Goal: Information Seeking & Learning: Learn about a topic

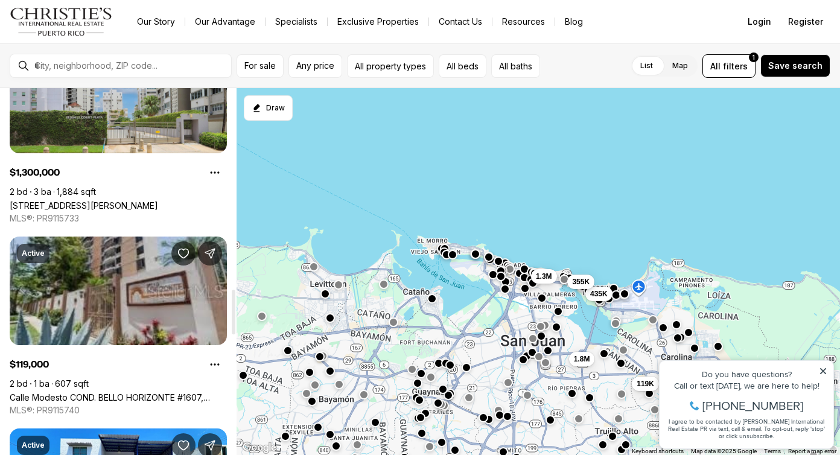
scroll to position [1638, 0]
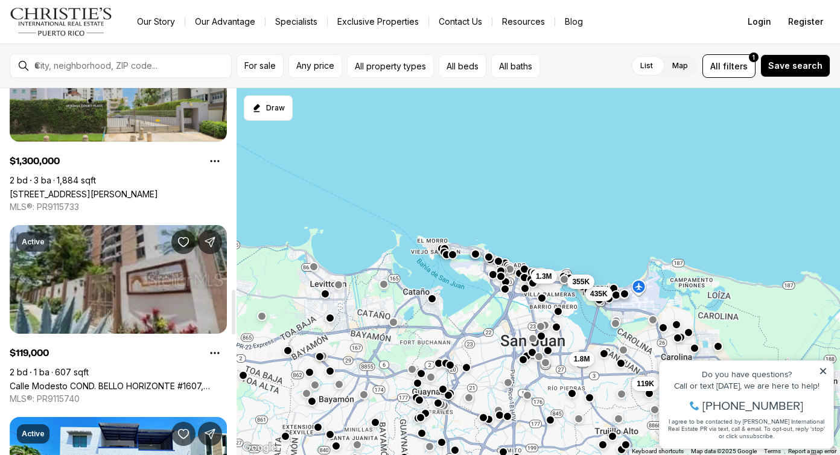
click at [96, 381] on link "Calle Modesto COND. BELLO HORIZONTE #1607, [GEOGRAPHIC_DATA][PERSON_NAME], 00924" at bounding box center [118, 386] width 217 height 10
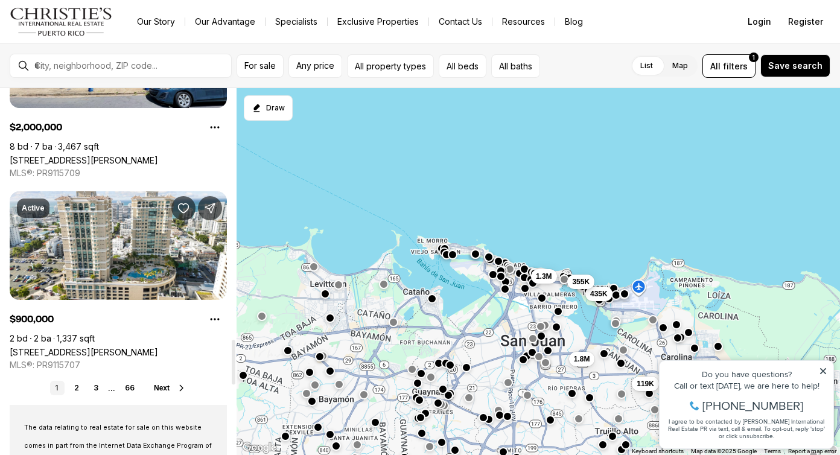
scroll to position [2076, 0]
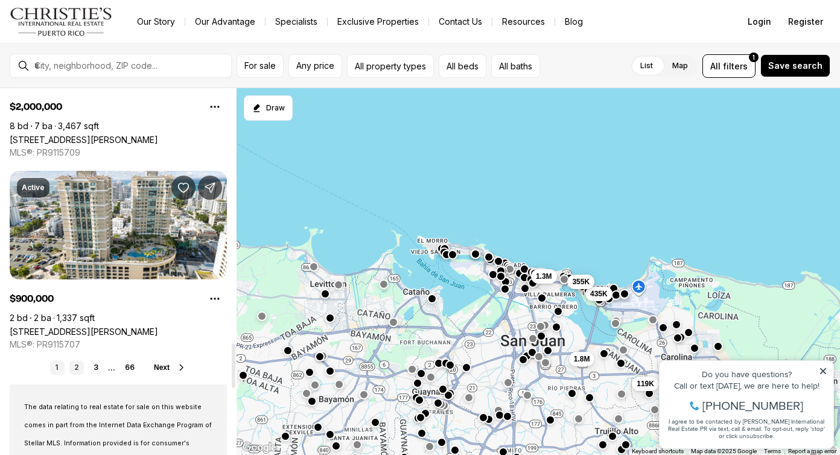
click at [77, 366] on link "2" at bounding box center [76, 367] width 14 height 14
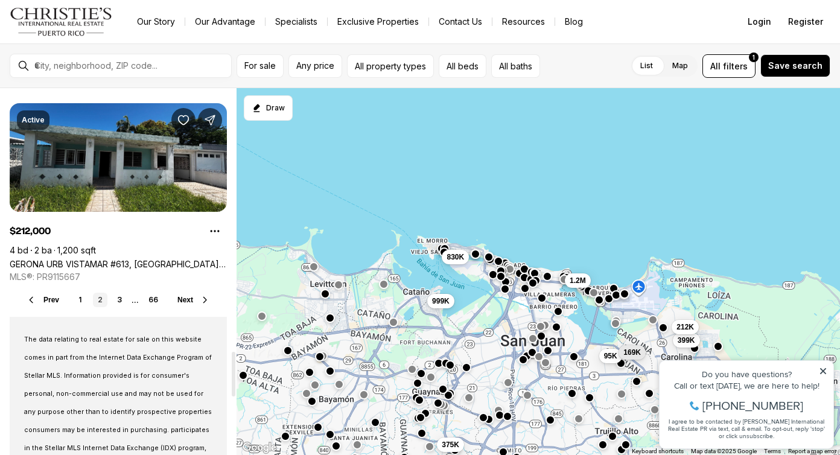
scroll to position [2149, 0]
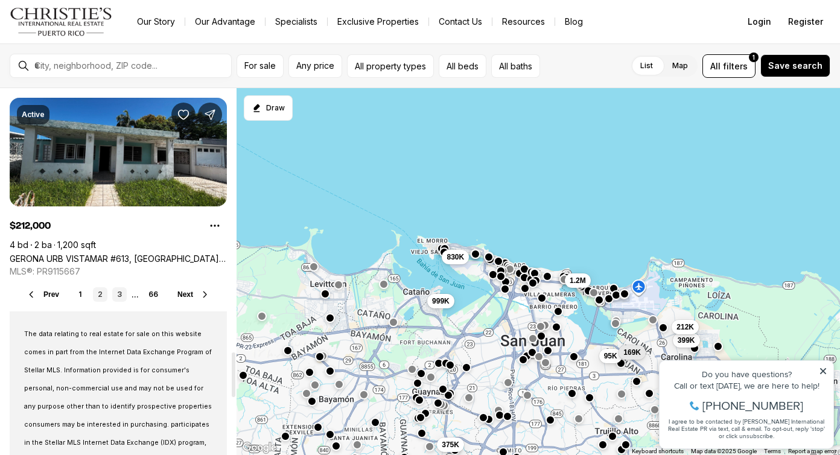
click at [119, 293] on link "3" at bounding box center [119, 294] width 14 height 14
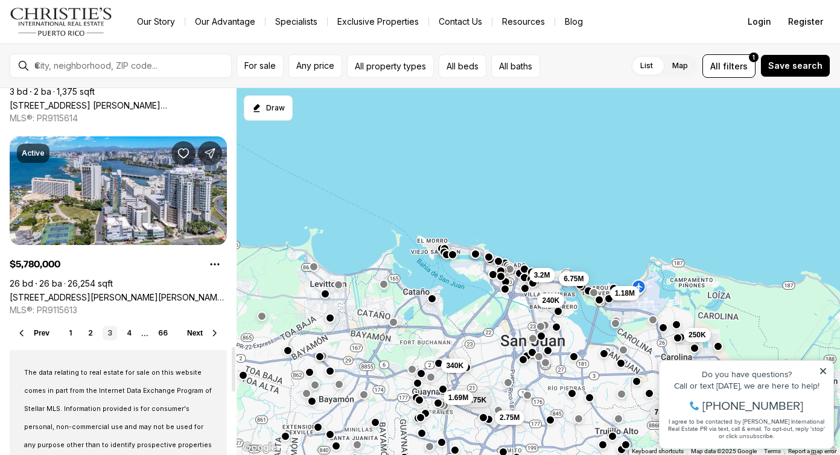
scroll to position [2125, 0]
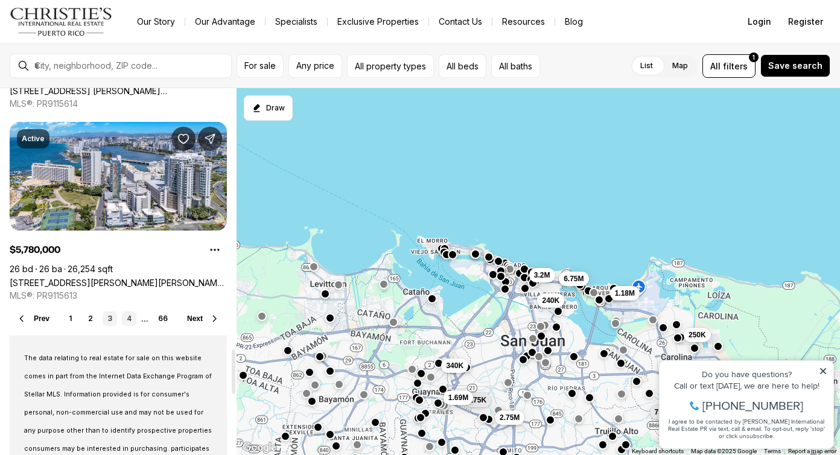
click at [133, 317] on link "4" at bounding box center [129, 318] width 14 height 14
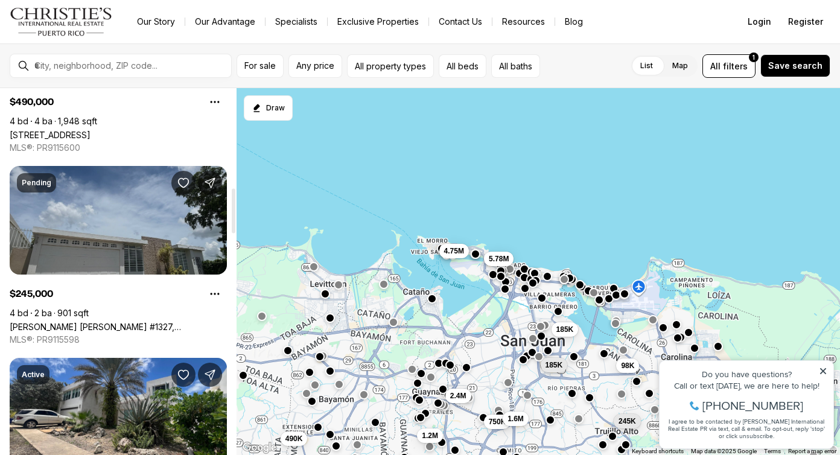
scroll to position [875, 0]
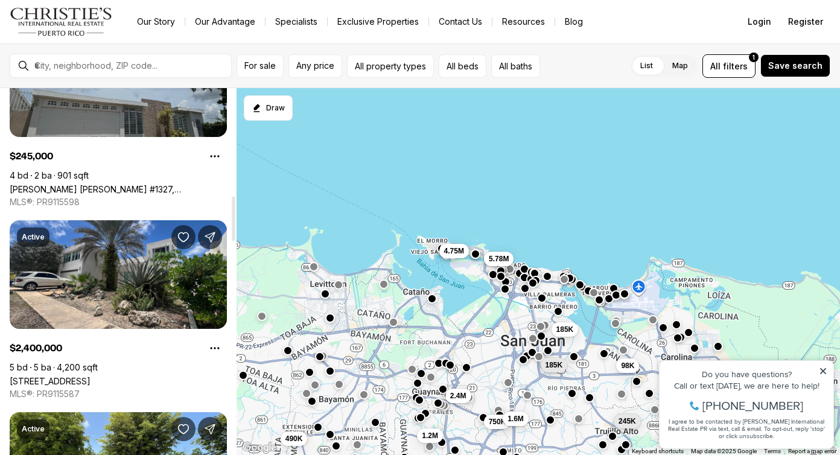
click at [101, 184] on link "Camelia CAMELIA #1327, TRUJILLO ALTO PR, 00976" at bounding box center [118, 189] width 217 height 10
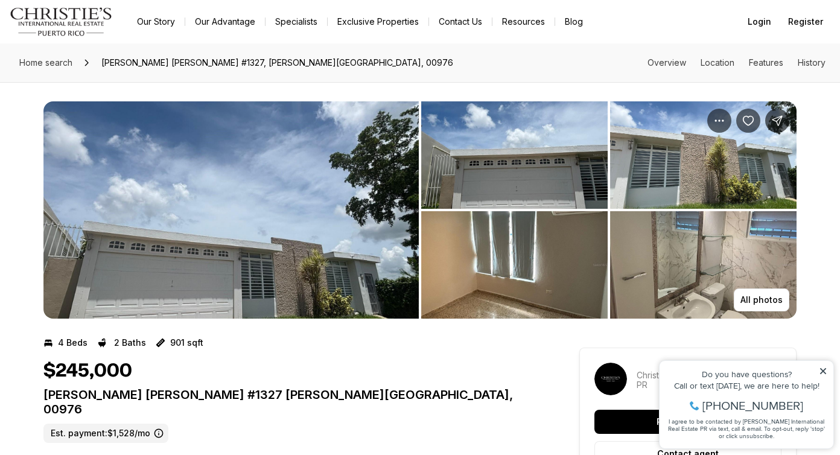
click at [155, 171] on img "View image gallery" at bounding box center [230, 209] width 375 height 217
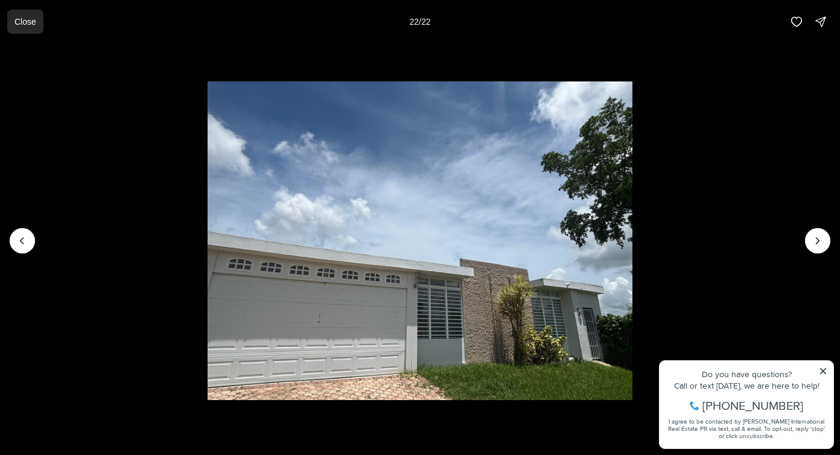
click at [36, 20] on p "Close" at bounding box center [25, 22] width 22 height 10
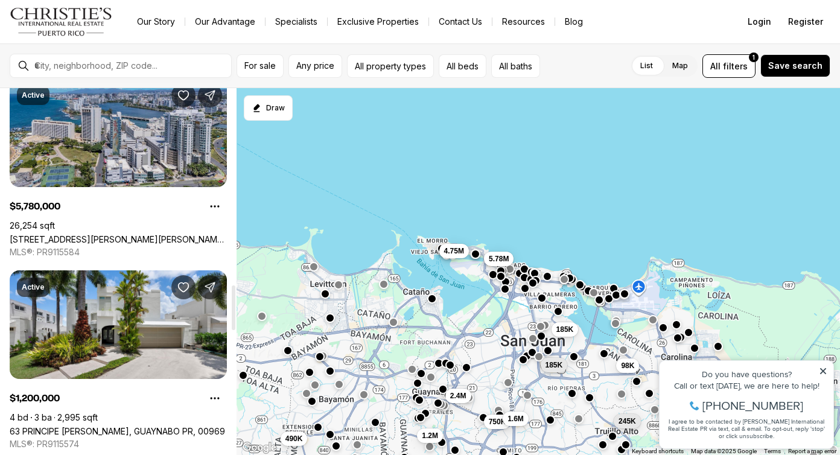
scroll to position [1603, 0]
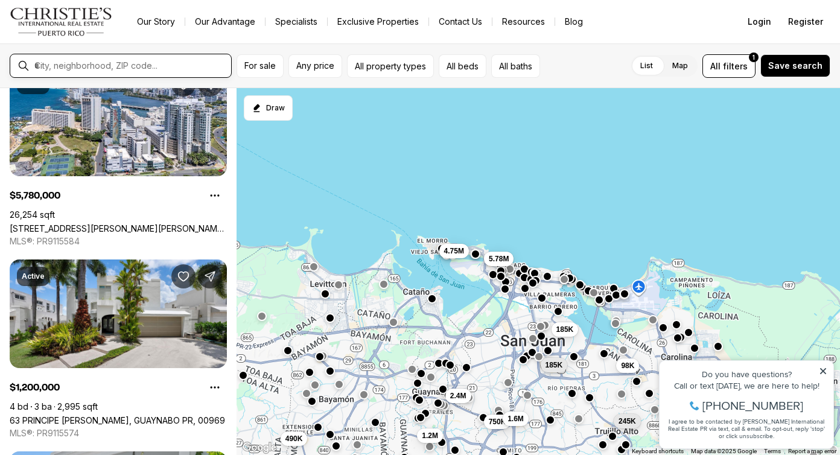
click at [178, 65] on input "text" at bounding box center [130, 65] width 192 height 11
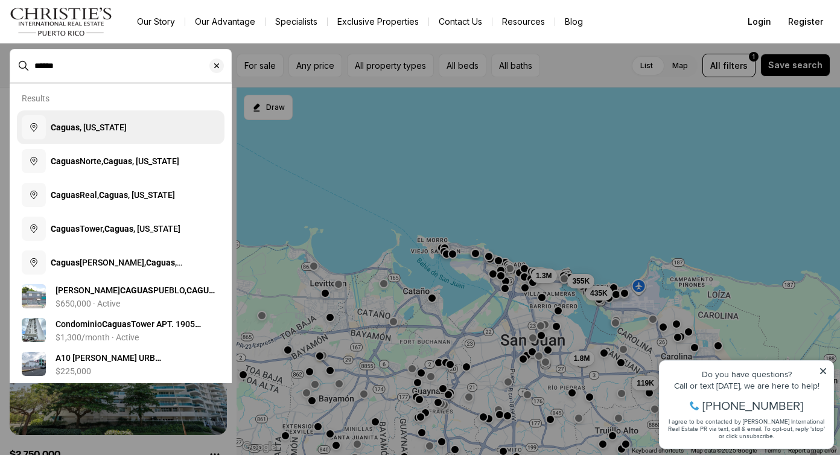
drag, startPoint x: 178, startPoint y: 65, endPoint x: 77, endPoint y: 130, distance: 120.5
click at [77, 130] on b "Caguas" at bounding box center [65, 128] width 29 height 10
type input "**********"
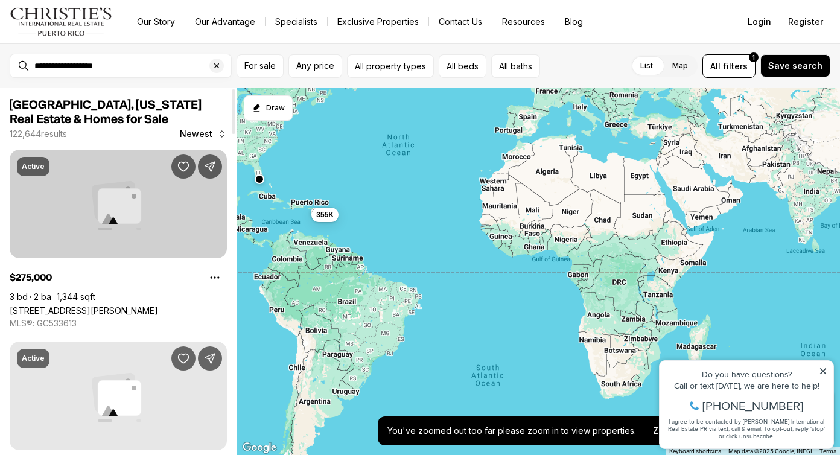
click at [129, 305] on link "10190 NW 60TH ST, CHIEFLAND FL, 32626" at bounding box center [84, 310] width 148 height 10
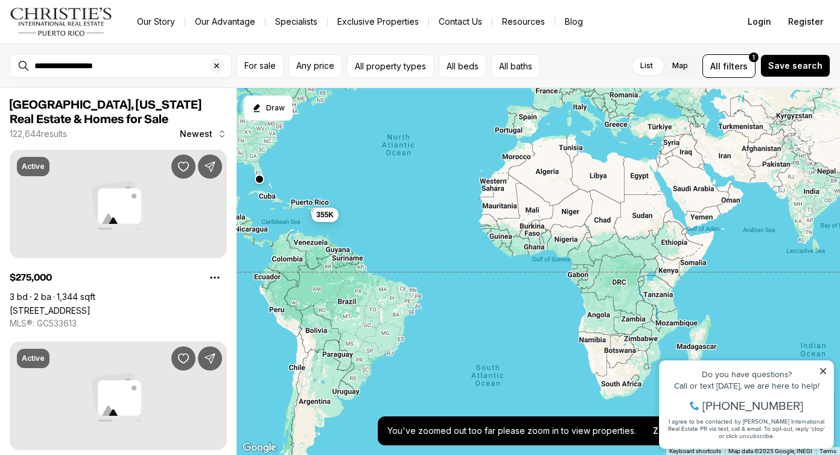
click at [305, 208] on div "355K" at bounding box center [539, 272] width 604 height 368
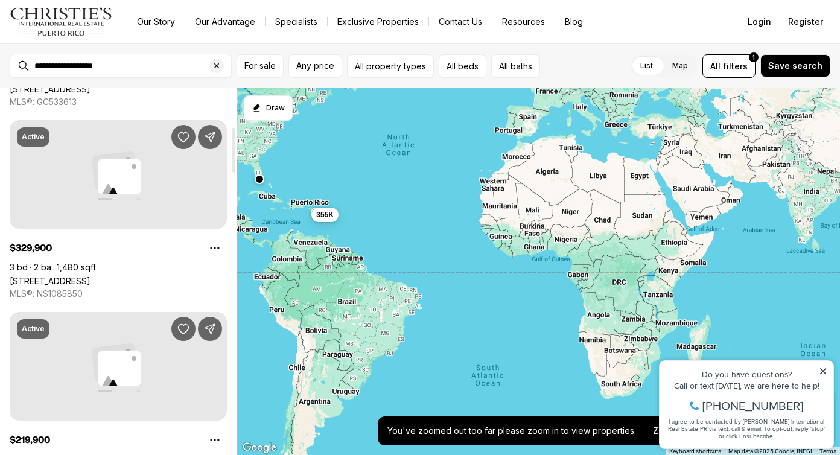
scroll to position [316, 0]
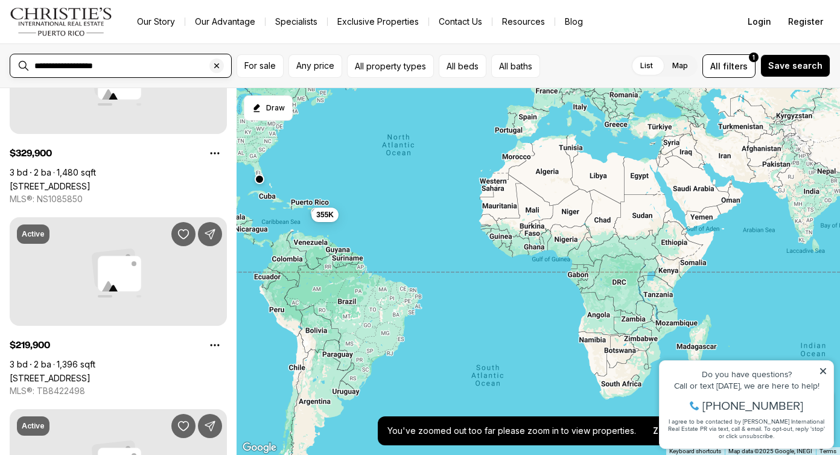
click at [124, 60] on input "**********" at bounding box center [130, 65] width 192 height 11
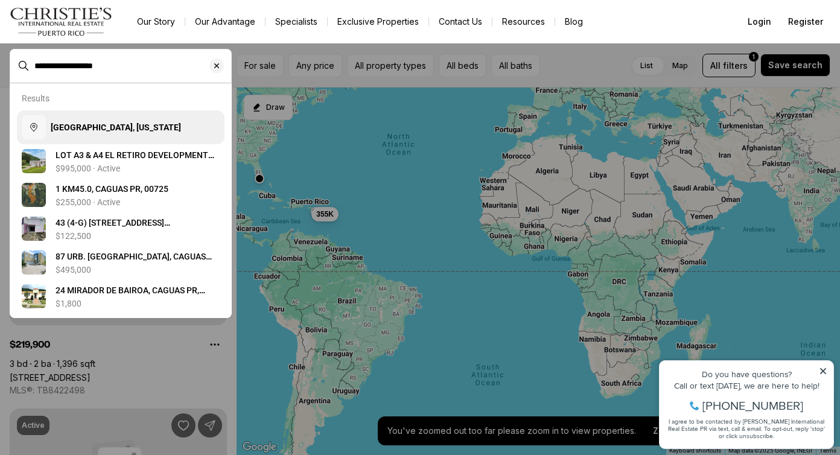
click at [111, 128] on b "Caguas, Puerto Rico" at bounding box center [116, 128] width 130 height 10
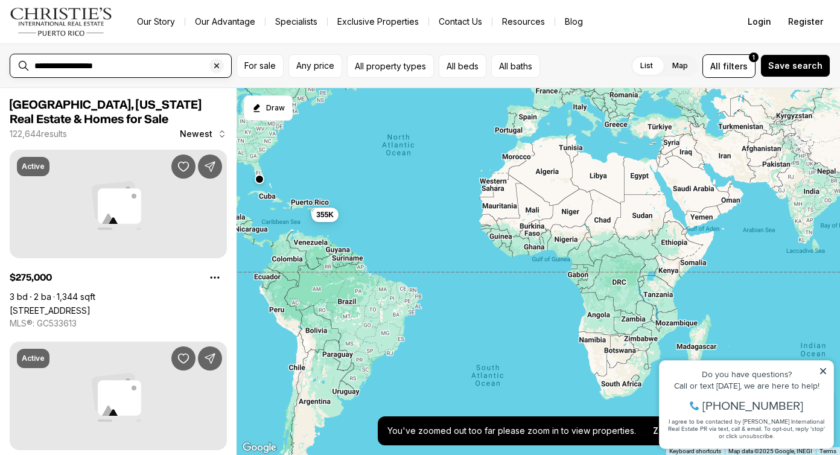
click at [121, 66] on input "**********" at bounding box center [130, 65] width 192 height 11
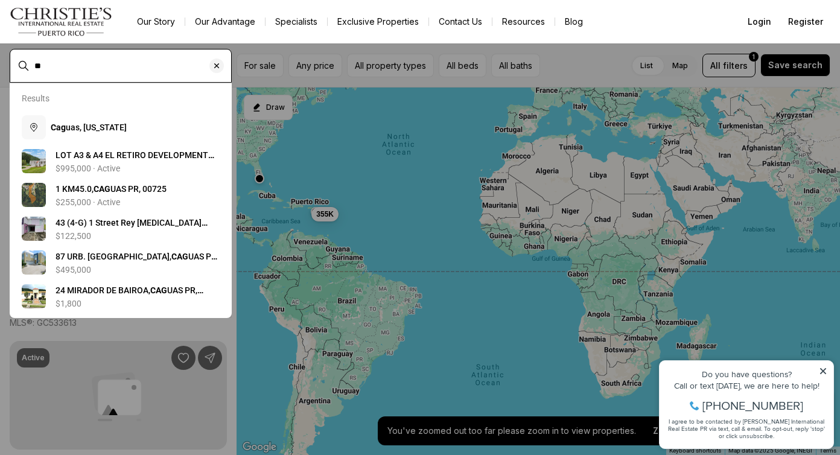
type input "*"
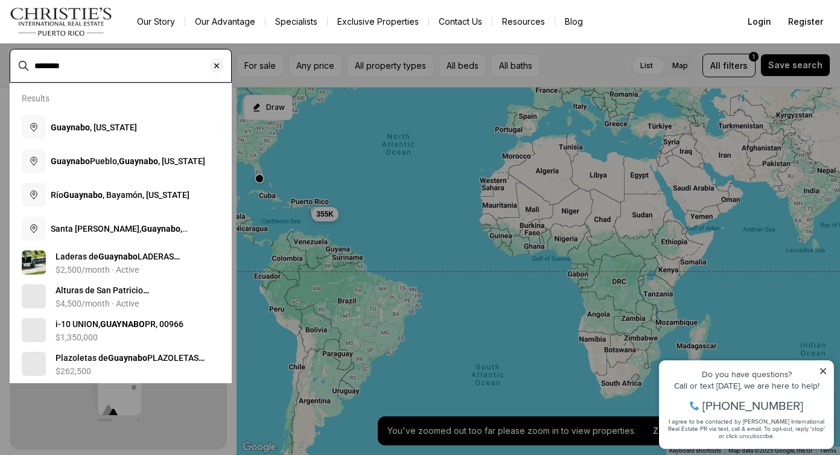
type input "********"
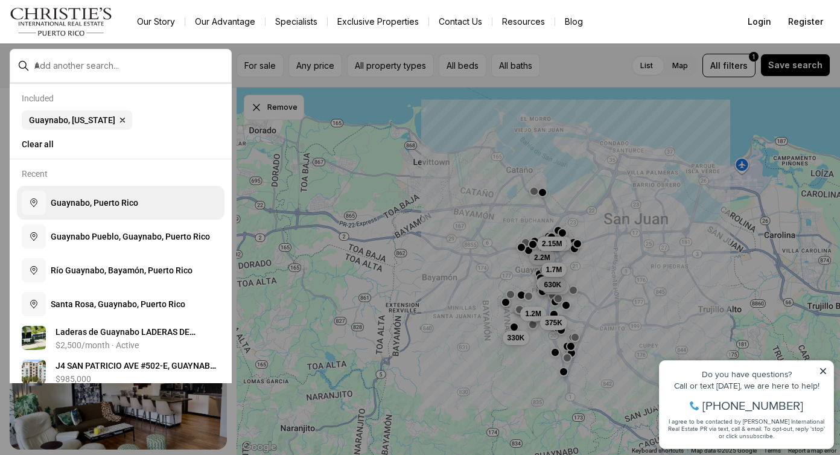
click at [74, 202] on span "G u a y n a b o , P u e r t o R i c o" at bounding box center [95, 203] width 88 height 10
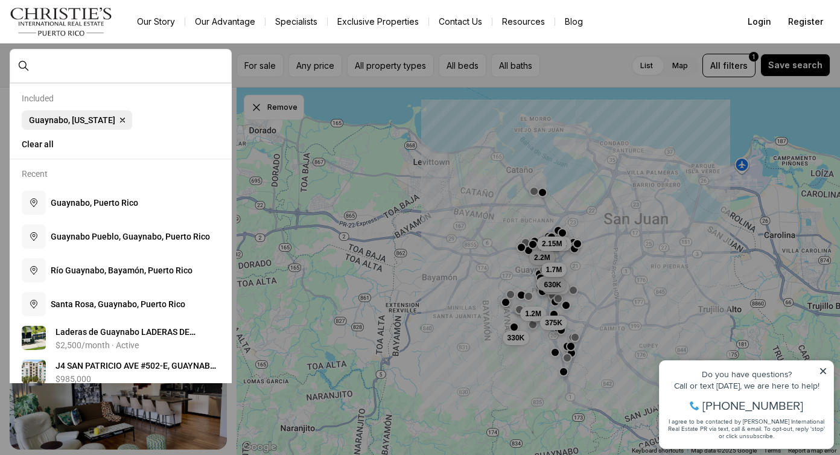
click at [76, 122] on span "Guaynabo, Puerto Rico" at bounding box center [72, 120] width 86 height 10
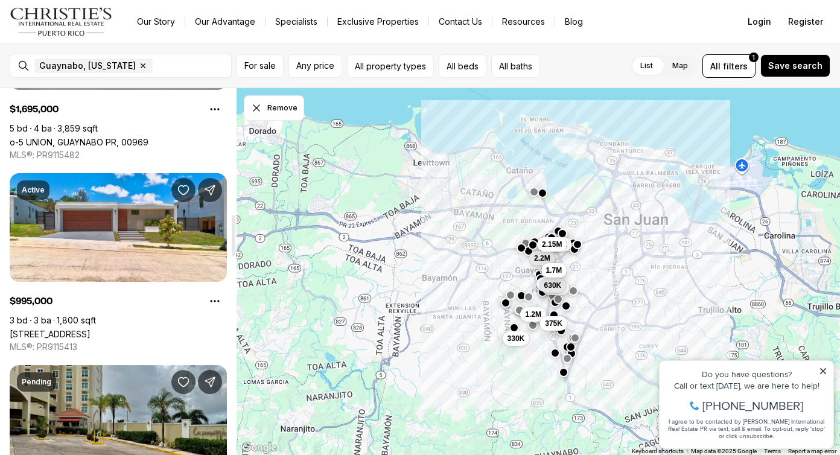
scroll to position [1131, 0]
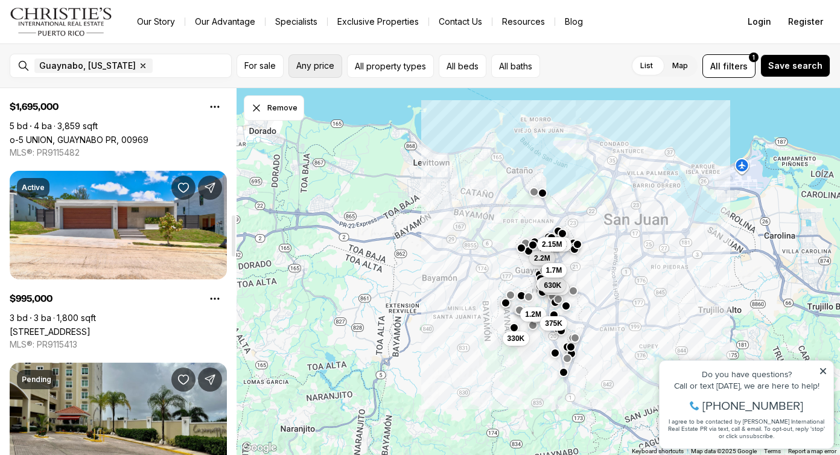
click at [314, 69] on span "Any price" at bounding box center [315, 66] width 38 height 10
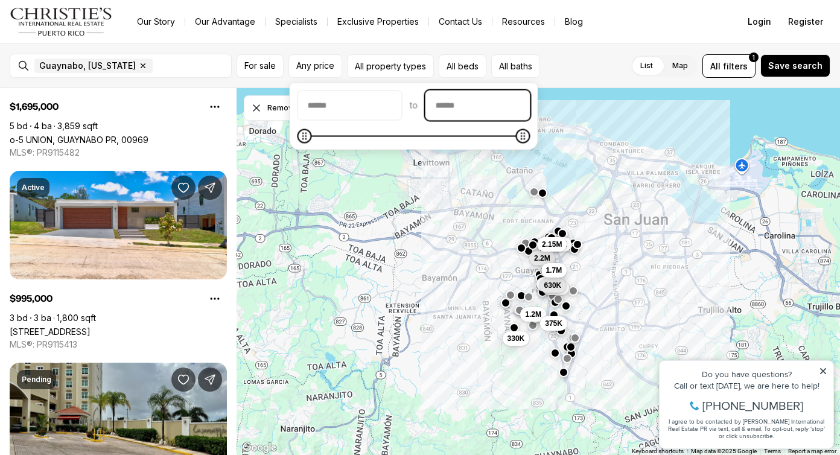
click at [483, 107] on input "priceMax" at bounding box center [478, 105] width 104 height 29
type input "********"
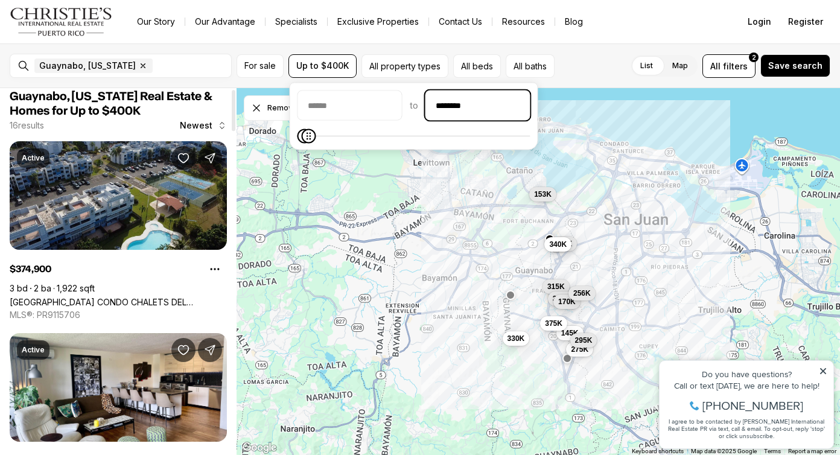
scroll to position [9, 0]
click at [173, 296] on link "Ave Parque de los Ninos CONDO CHALETS DEL PARQUE #4 B 6, GUAYNABO PR, 00969" at bounding box center [118, 301] width 217 height 10
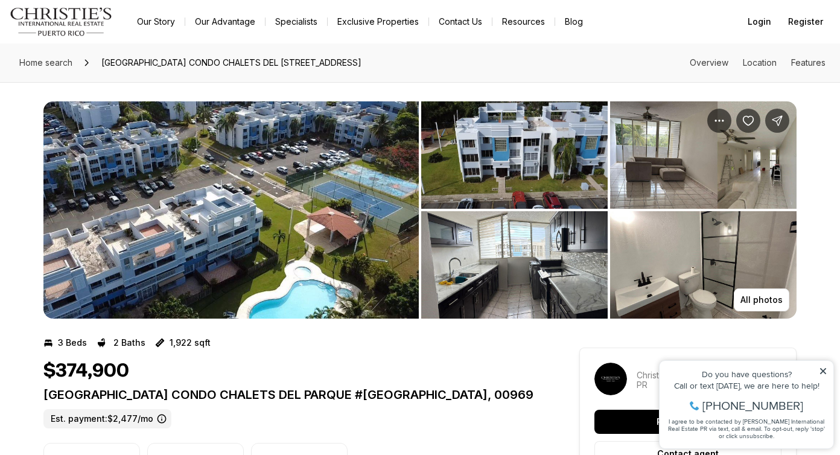
click at [167, 177] on img "View image gallery" at bounding box center [230, 209] width 375 height 217
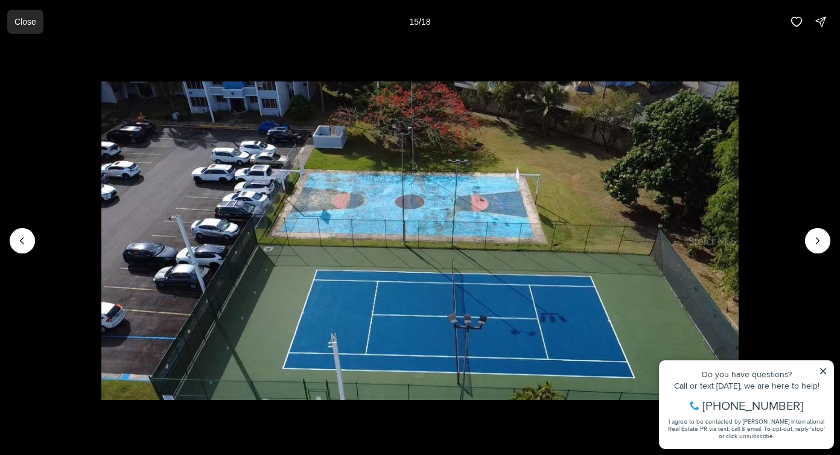
click at [25, 21] on p "Close" at bounding box center [25, 22] width 22 height 10
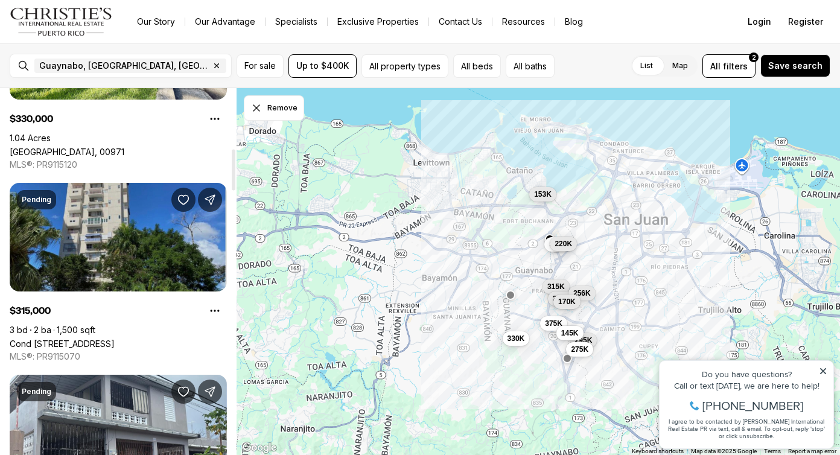
scroll to position [544, 0]
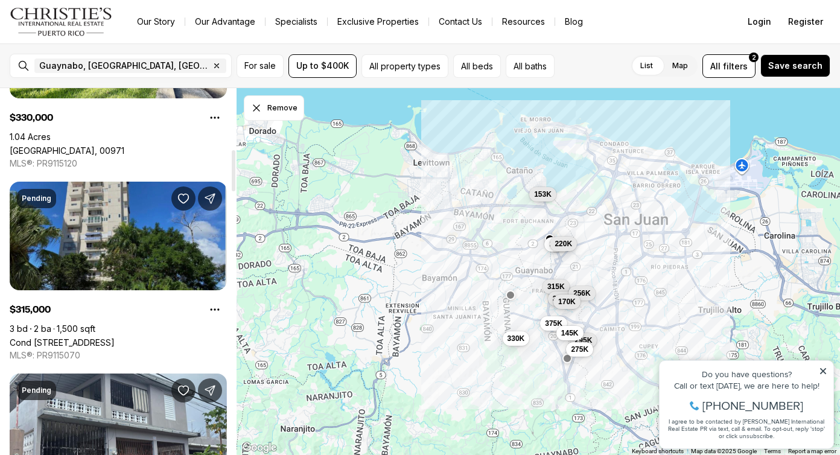
click at [115, 337] on link "Cond [STREET_ADDRESS]" at bounding box center [62, 342] width 105 height 10
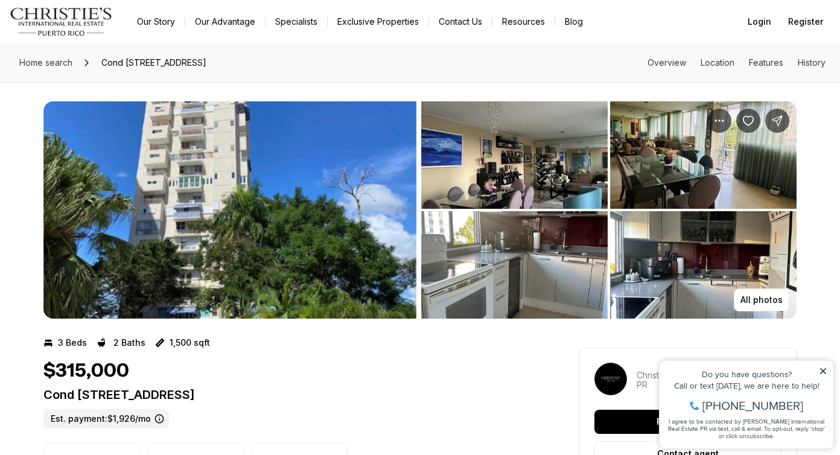
click at [222, 212] on img "View image gallery" at bounding box center [230, 209] width 375 height 217
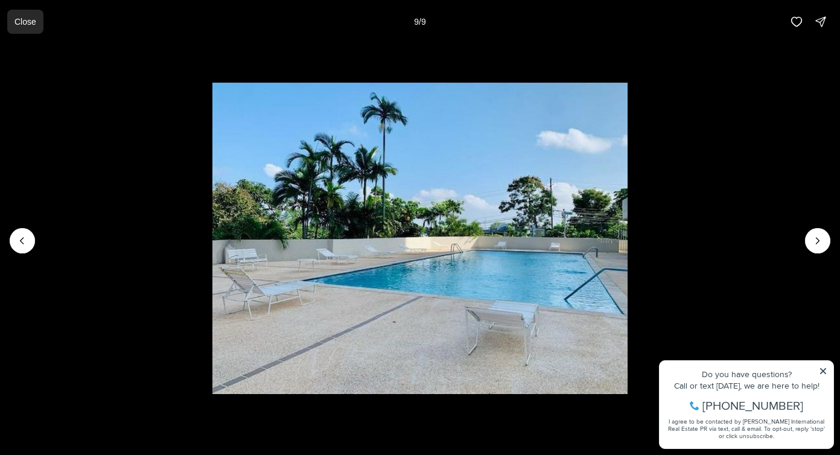
click at [21, 21] on p "Close" at bounding box center [25, 22] width 22 height 10
